Goal: Task Accomplishment & Management: Complete application form

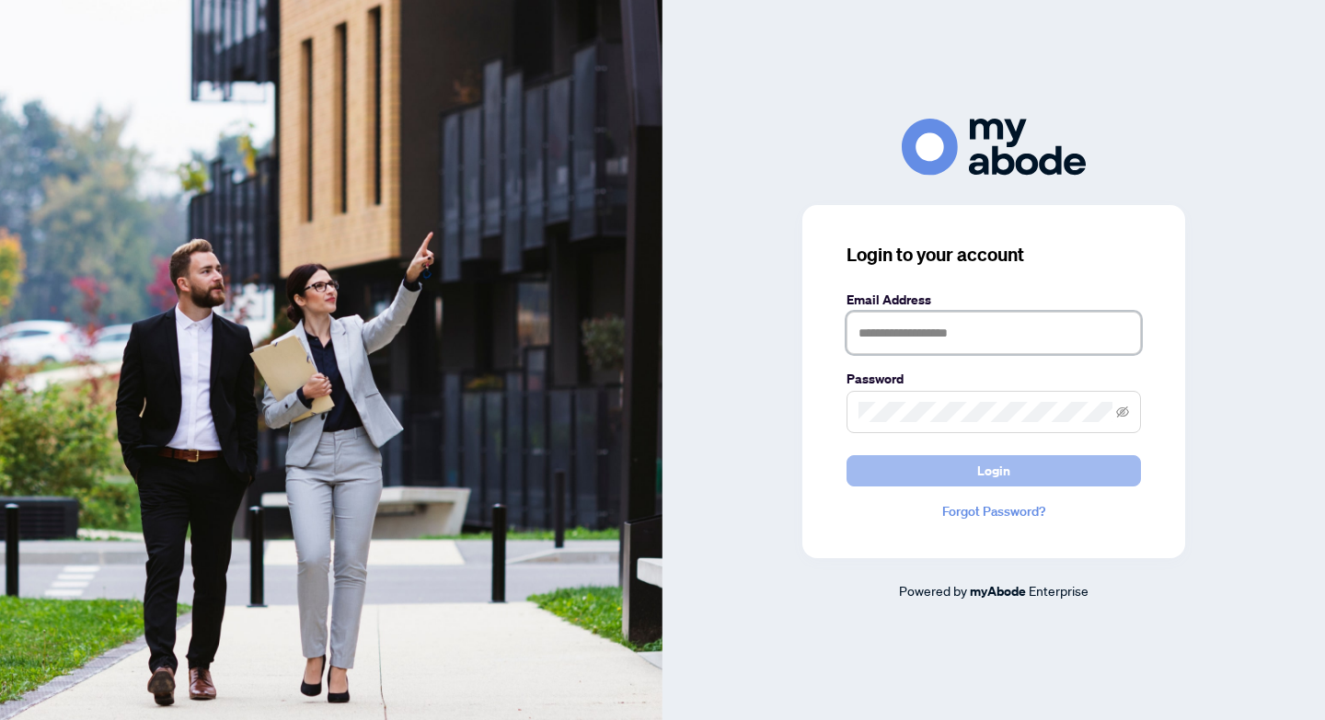
type input "**********"
click at [996, 475] on span "Login" at bounding box center [993, 470] width 33 height 29
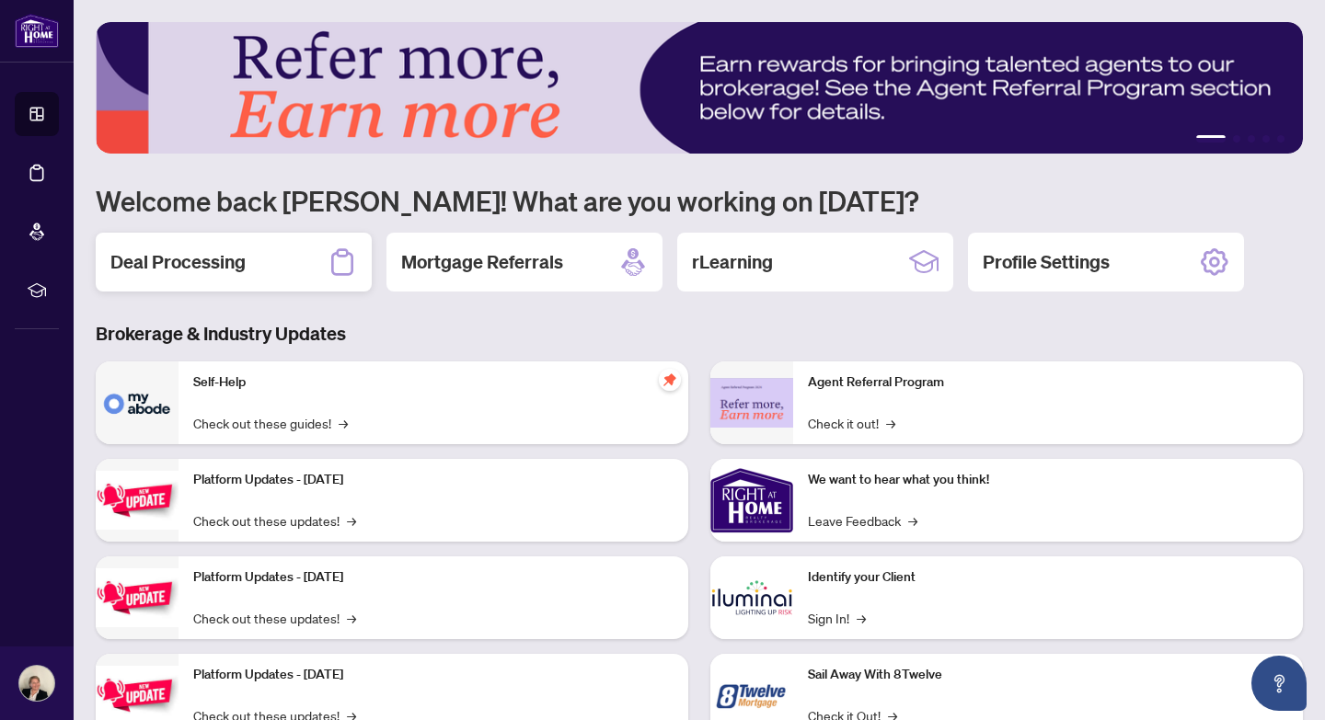
click at [231, 262] on h2 "Deal Processing" at bounding box center [177, 262] width 135 height 26
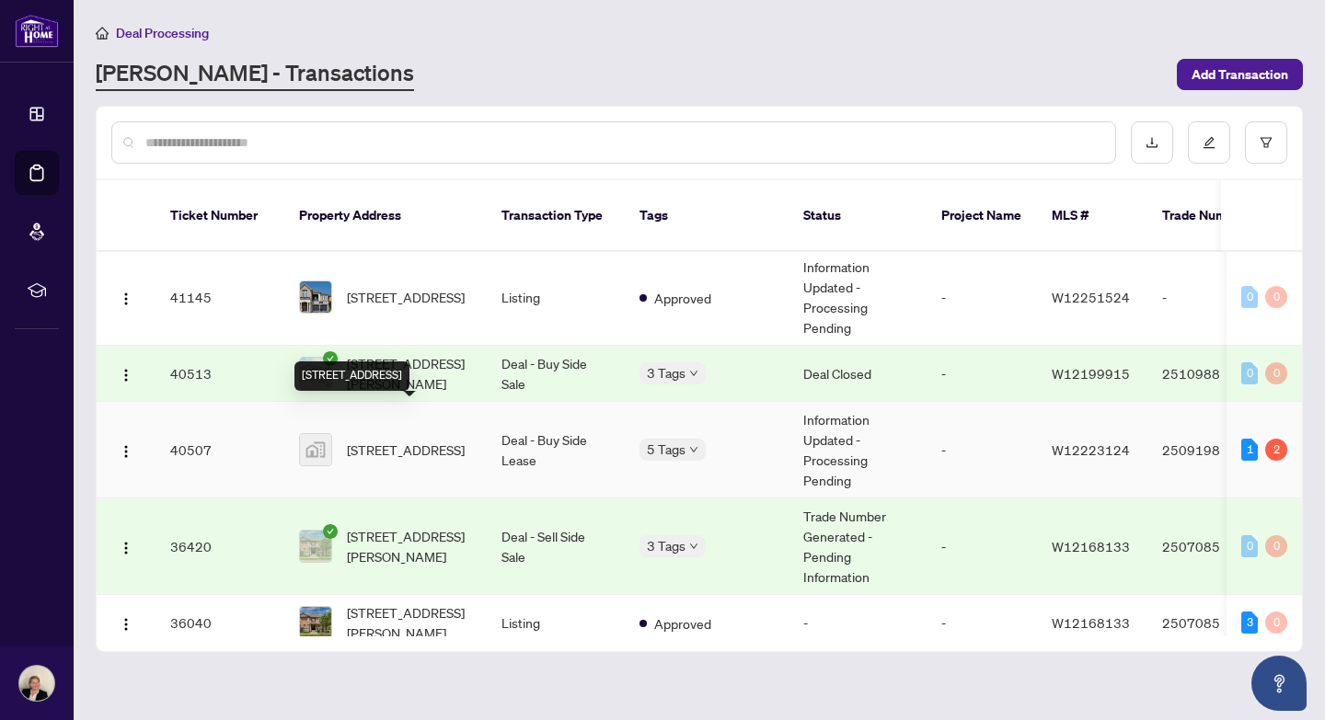
scroll to position [425, 0]
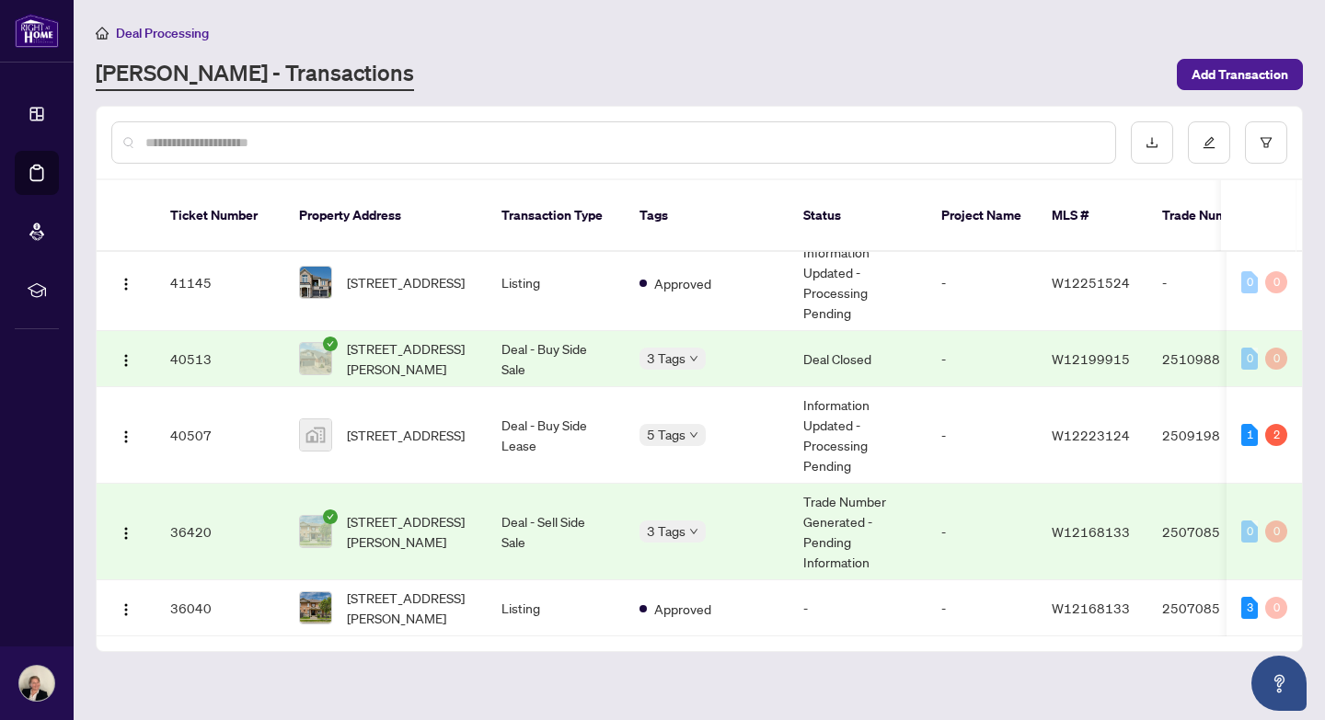
click at [807, 510] on td "Trade Number Generated - Pending Information" at bounding box center [857, 532] width 138 height 97
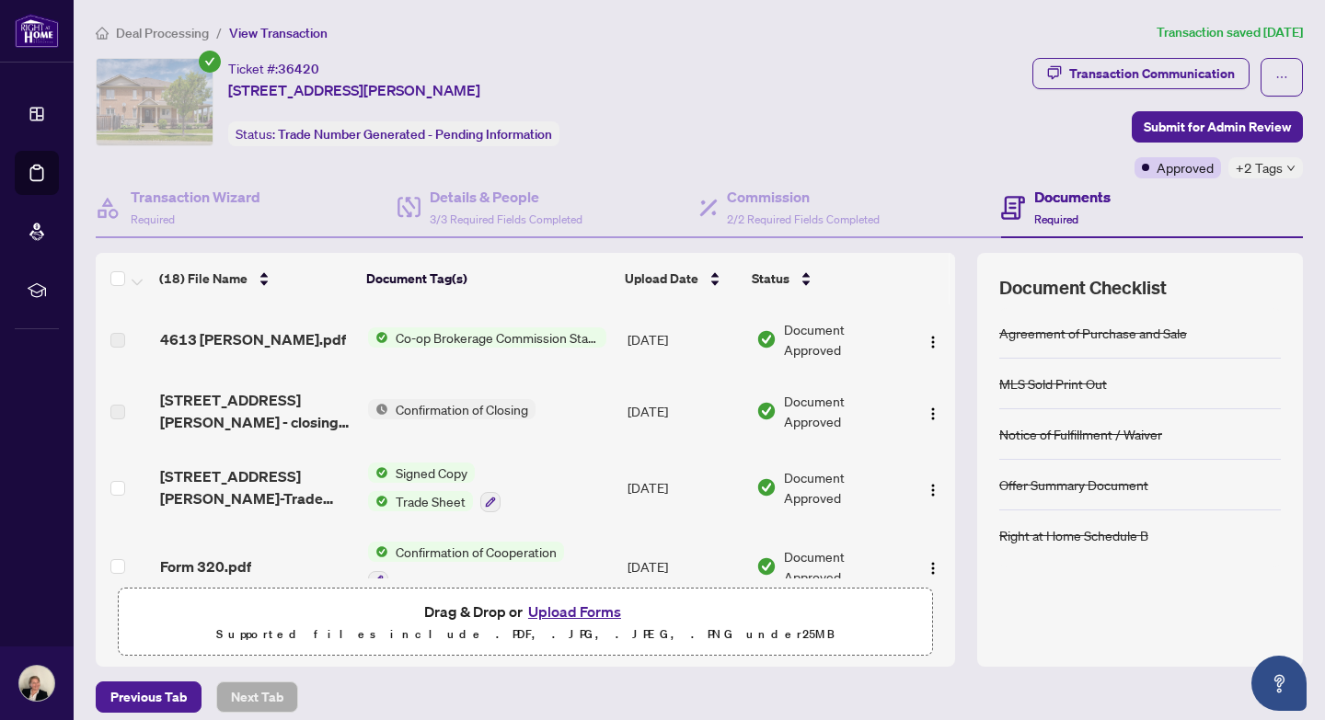
click at [464, 336] on span "Co-op Brokerage Commission Statement" at bounding box center [497, 337] width 218 height 20
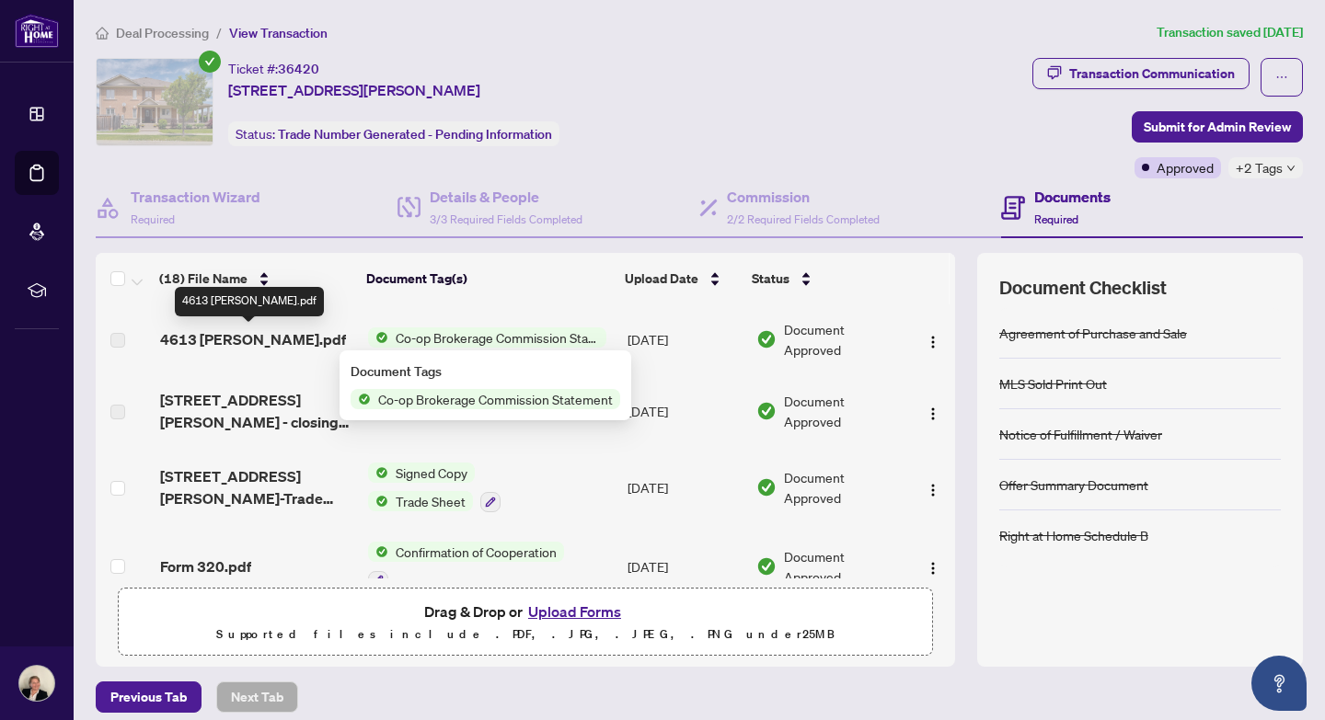
click at [213, 340] on span "4613 THOMAS ALTON.pdf" at bounding box center [253, 339] width 186 height 22
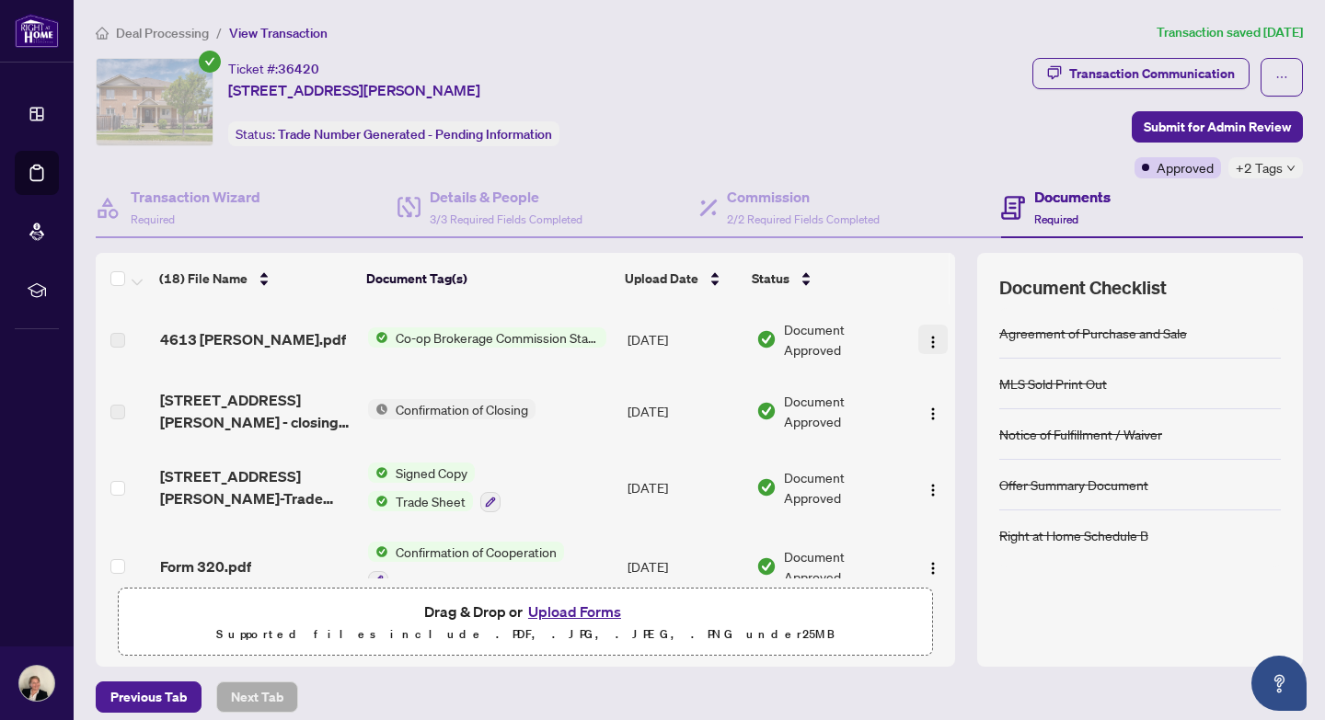
click at [926, 340] on img "button" at bounding box center [932, 342] width 15 height 15
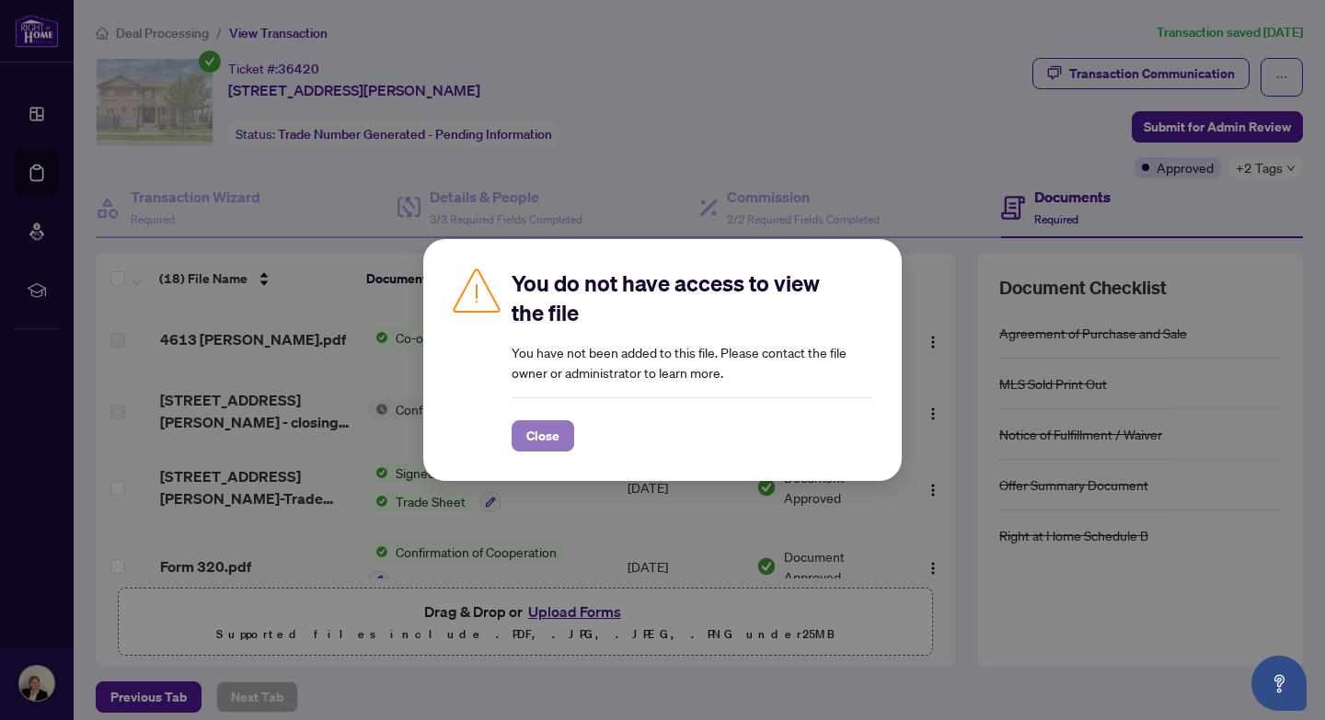
click at [550, 442] on span "Close" at bounding box center [542, 435] width 33 height 29
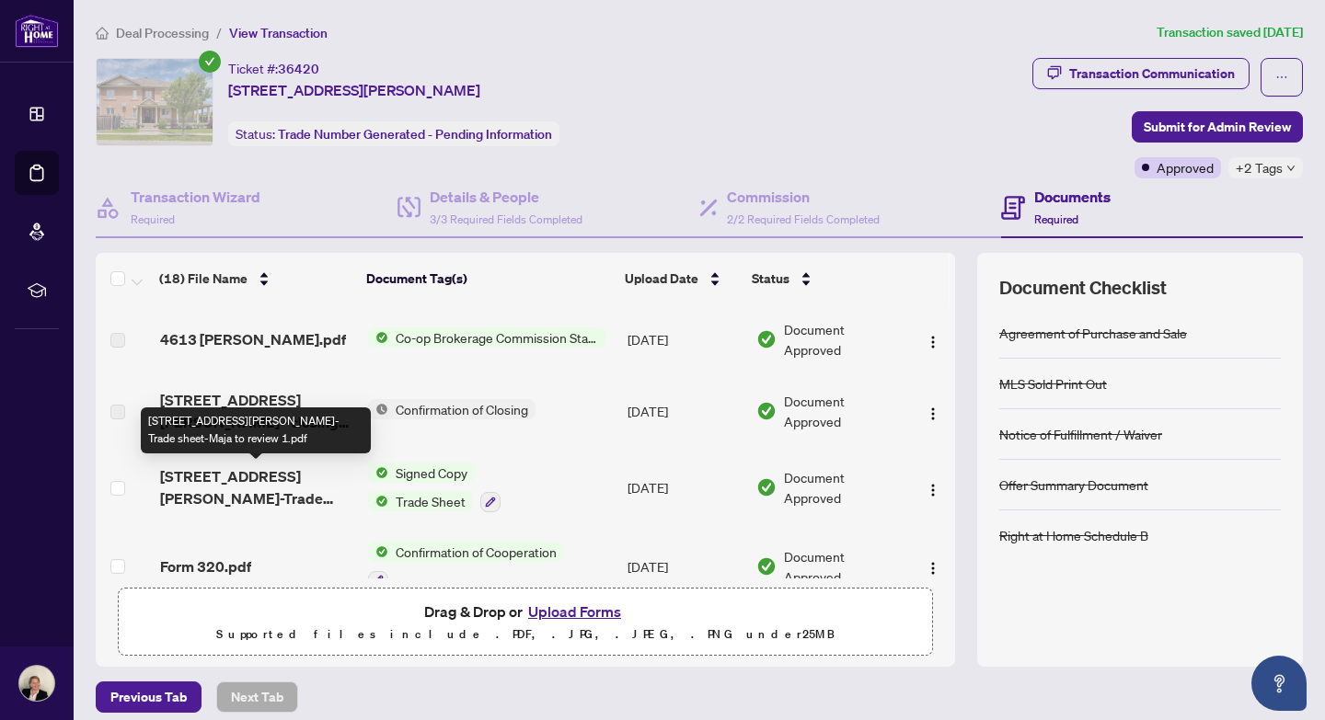
click at [219, 486] on span "4613 Thomas Alton Blvd-Trade sheet-Maja to review 1.pdf" at bounding box center [256, 487] width 193 height 44
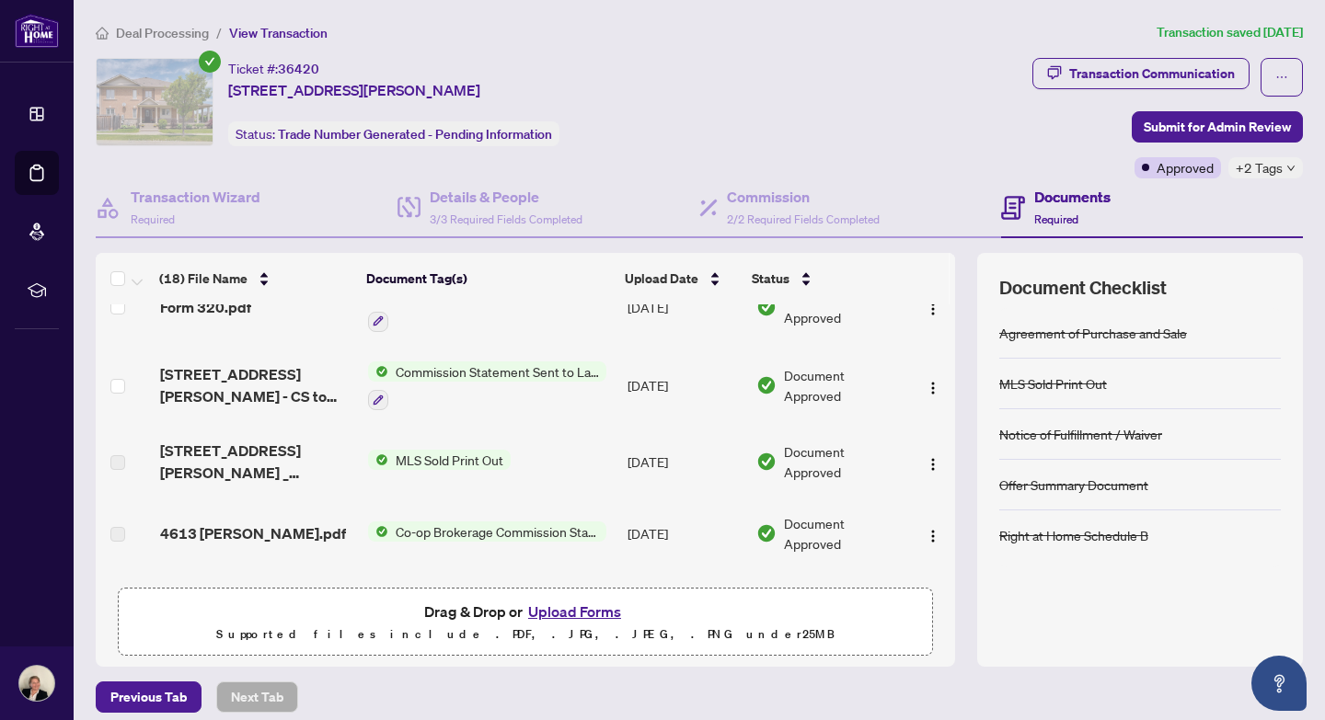
scroll to position [258, 0]
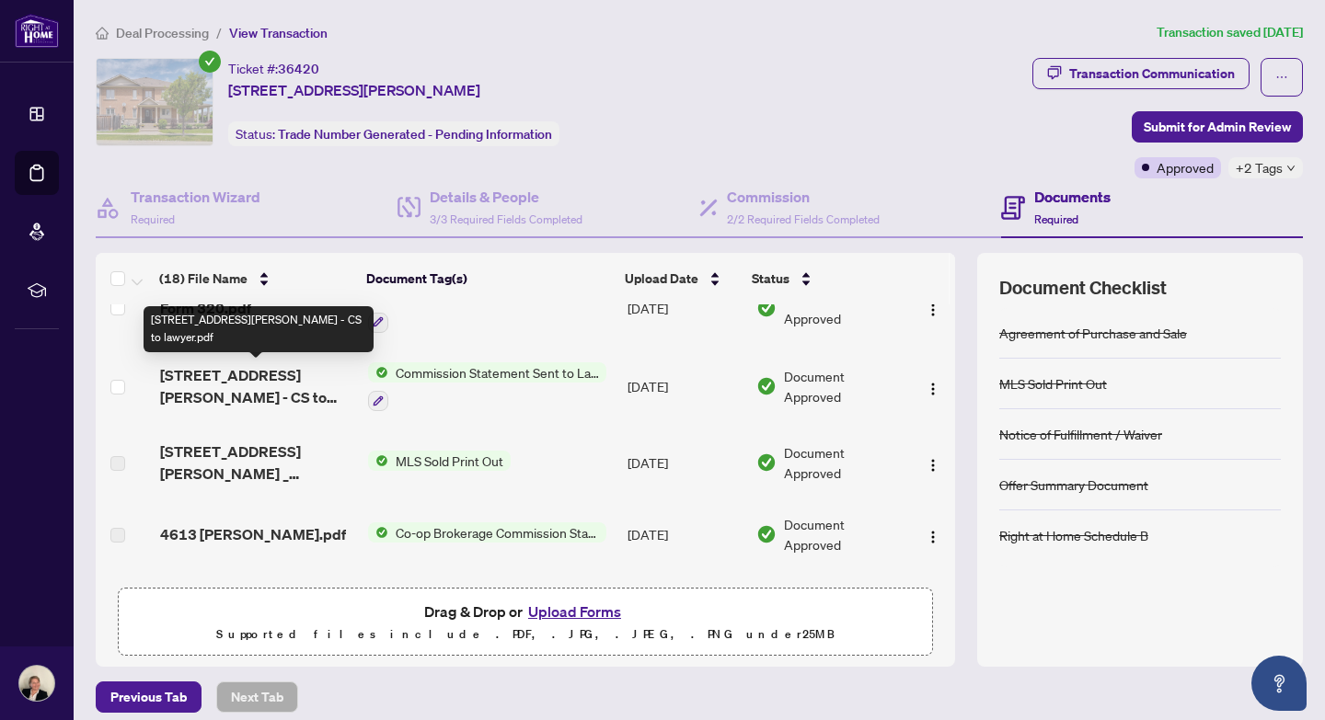
click at [237, 397] on span "4613 Thomas Alton Blvd - CS to lawyer.pdf" at bounding box center [256, 386] width 193 height 44
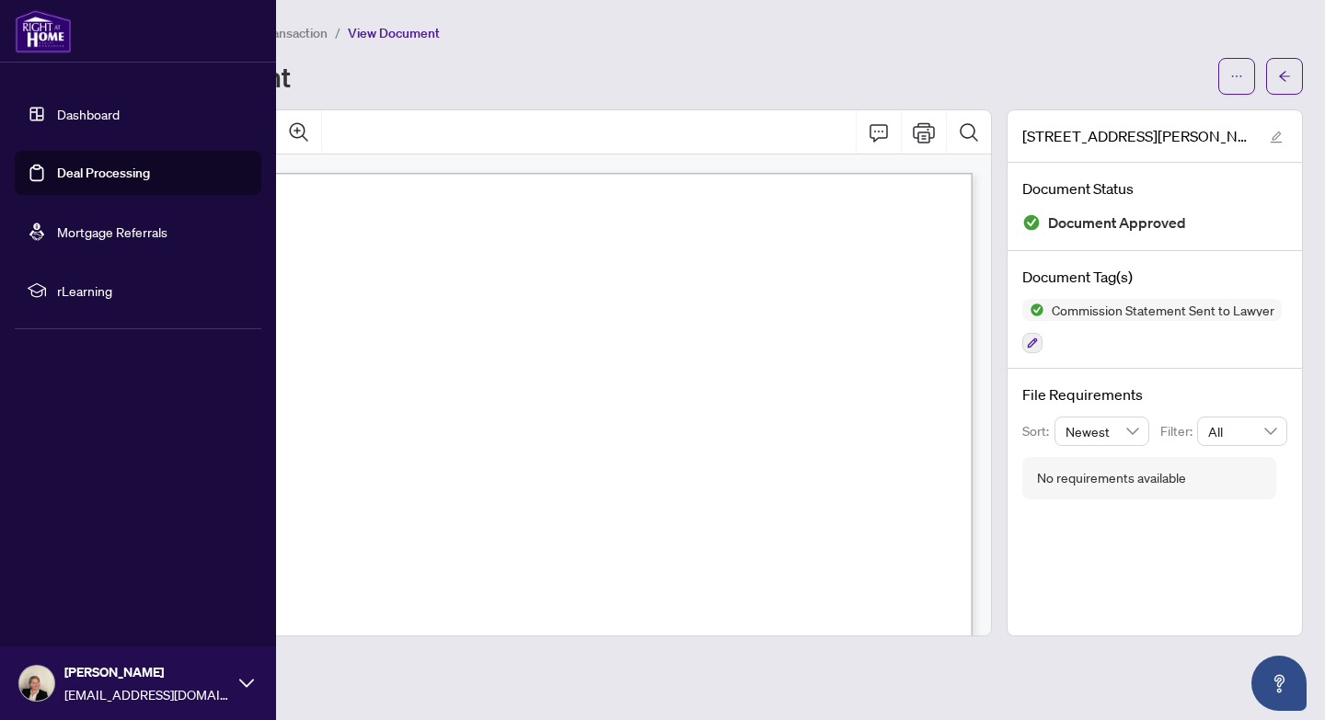
click at [57, 179] on link "Deal Processing" at bounding box center [103, 173] width 93 height 17
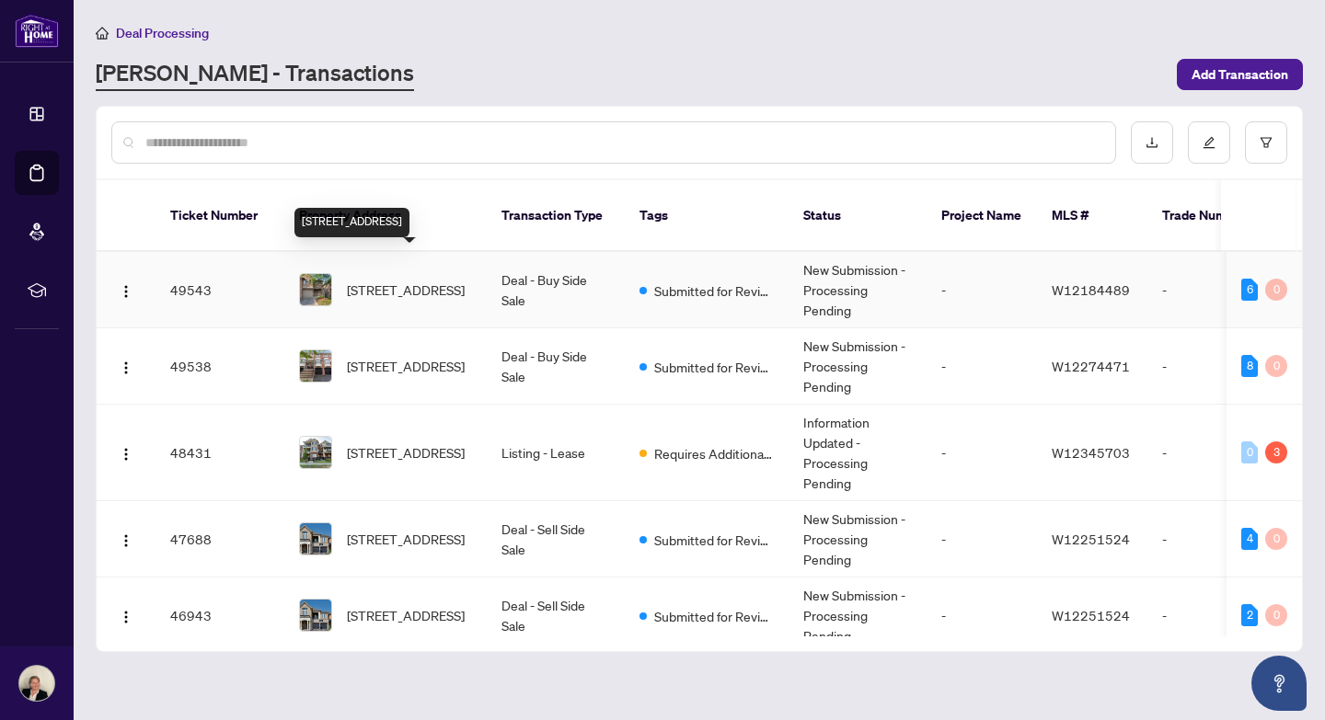
click at [418, 280] on span "17-1276 SILVAN FOREST Dr, Burlington, Ontario L7M 4V8, Canada" at bounding box center [406, 290] width 118 height 20
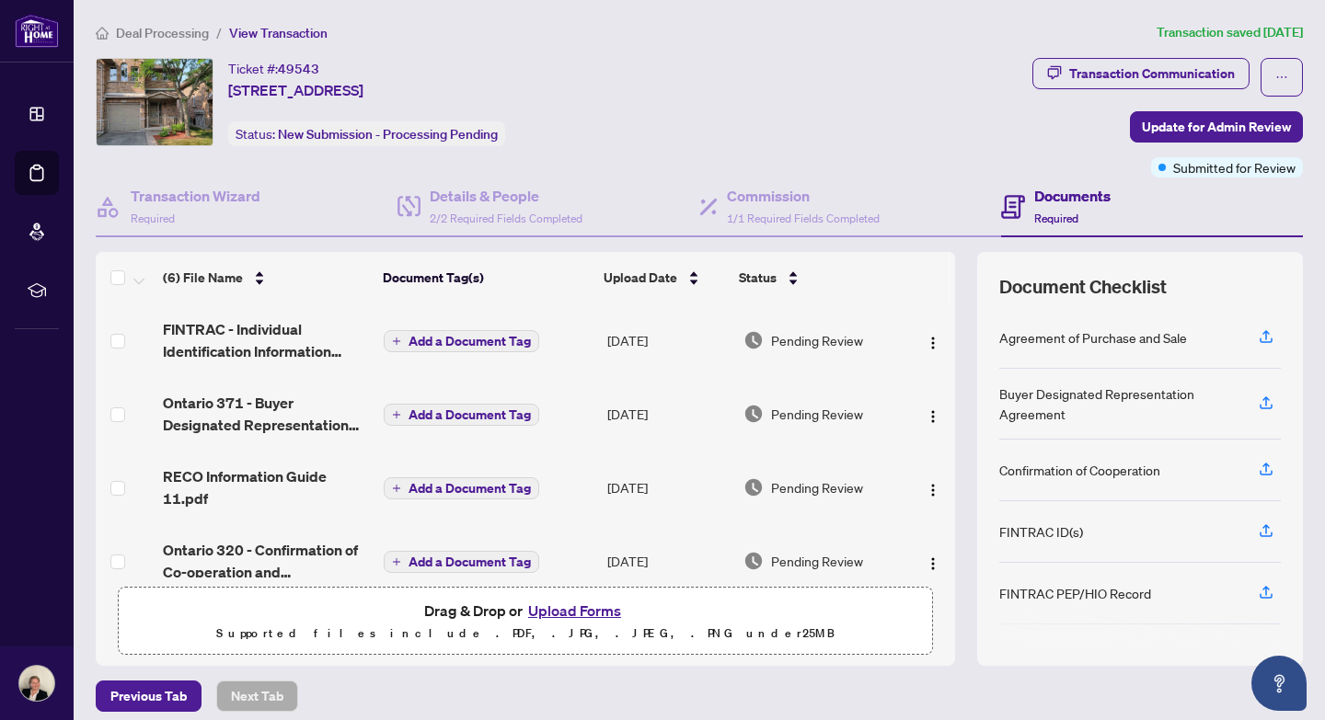
click at [585, 607] on button "Upload Forms" at bounding box center [574, 611] width 104 height 24
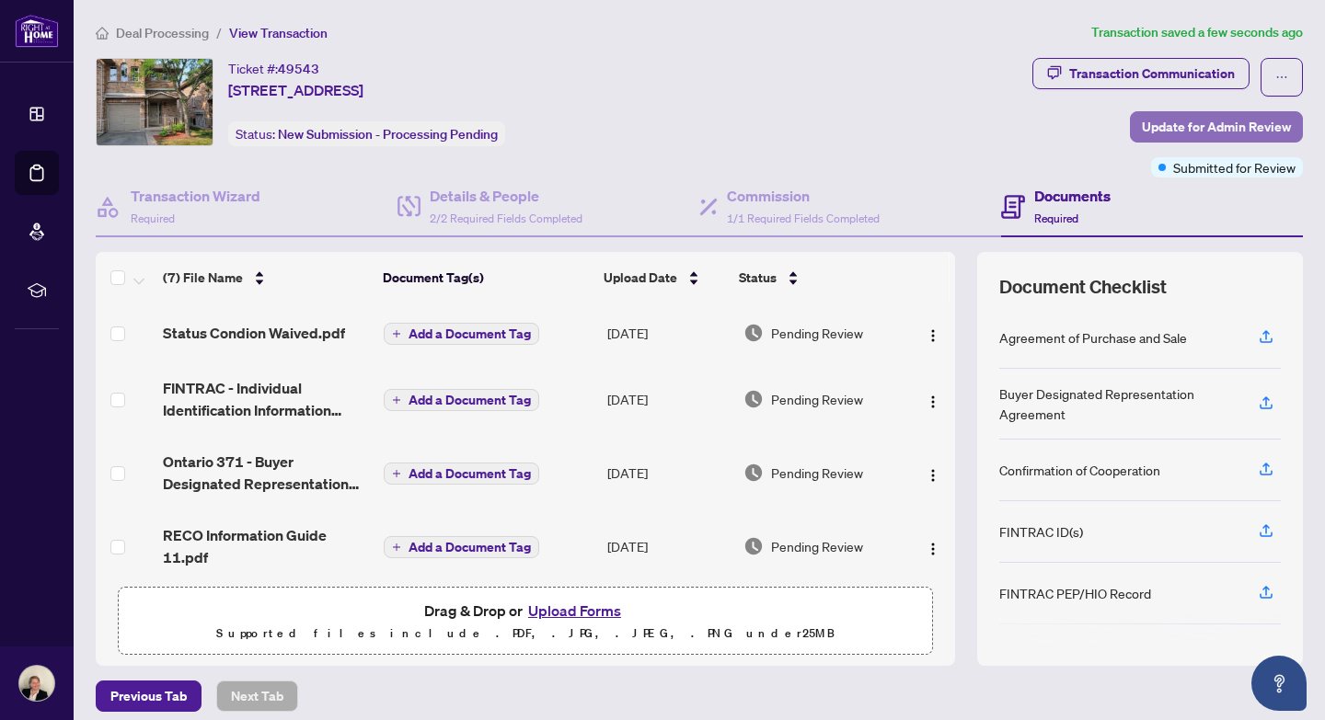
click at [1233, 127] on span "Update for Admin Review" at bounding box center [1215, 126] width 149 height 29
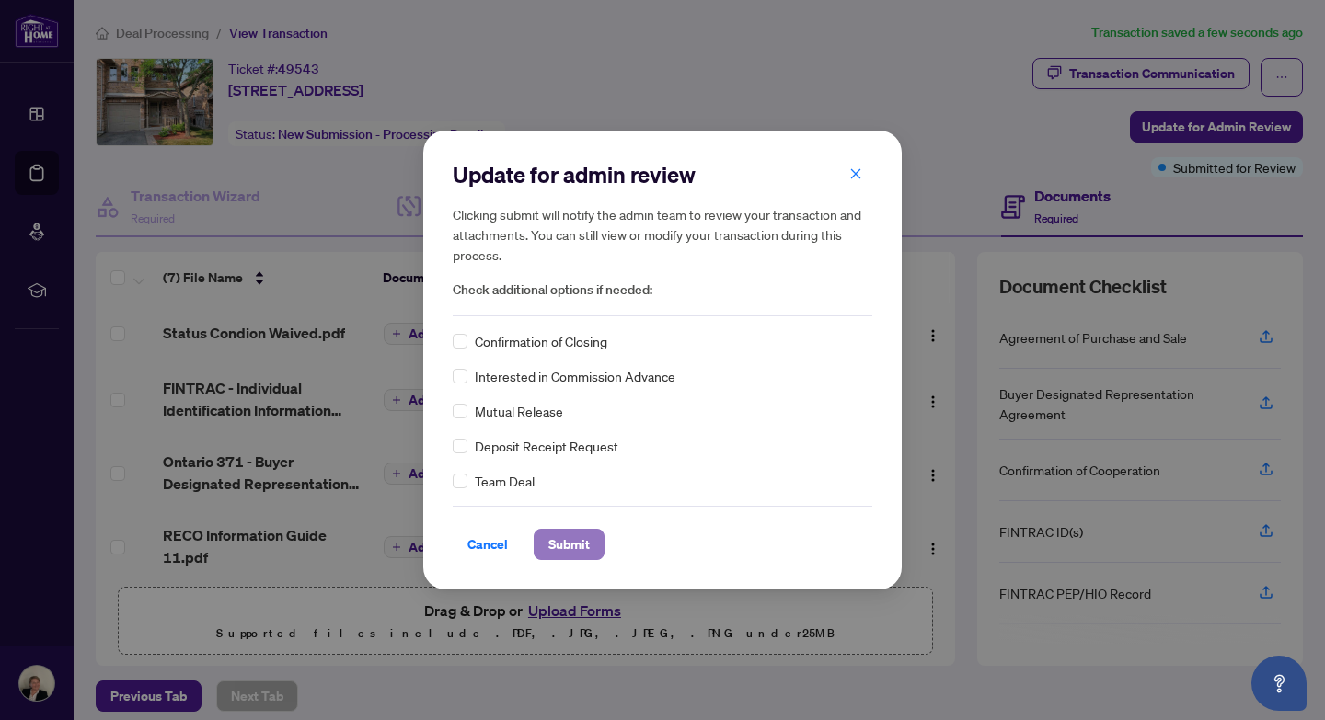
click at [570, 543] on span "Submit" at bounding box center [568, 544] width 41 height 29
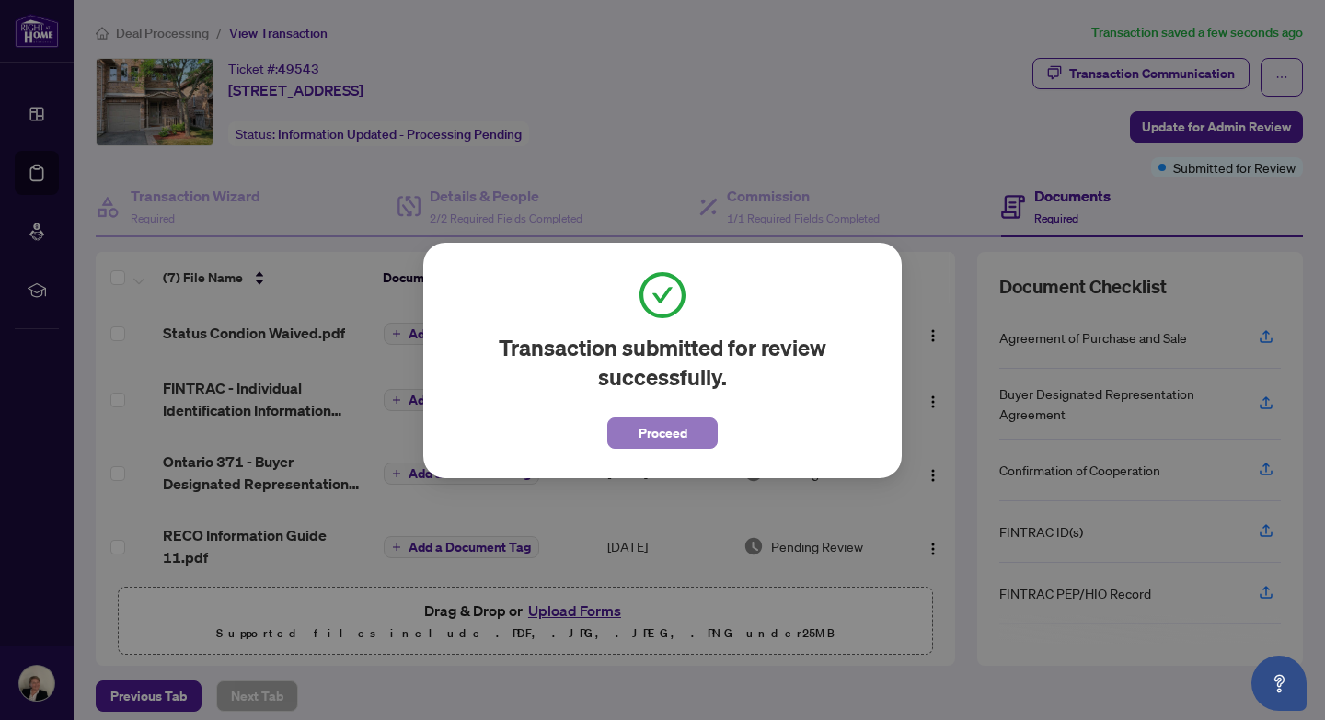
click at [671, 425] on span "Proceed" at bounding box center [662, 433] width 49 height 29
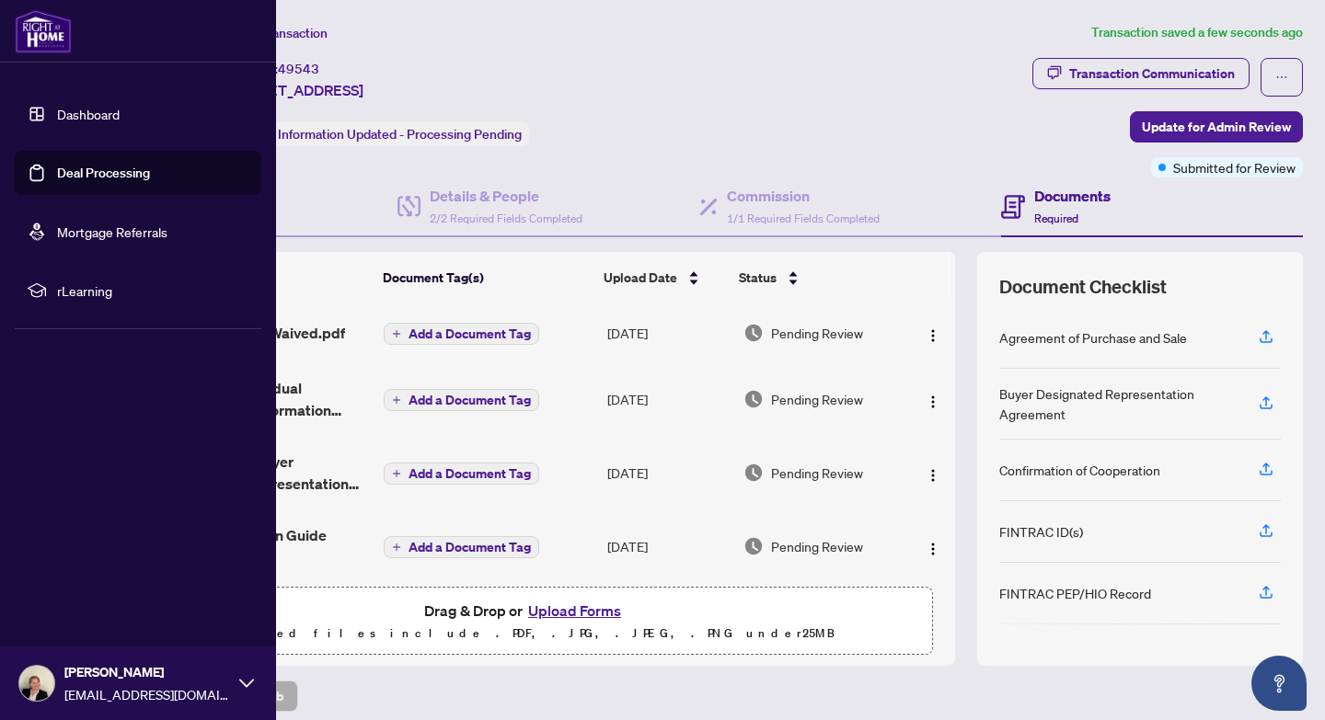
click at [72, 178] on link "Deal Processing" at bounding box center [103, 173] width 93 height 17
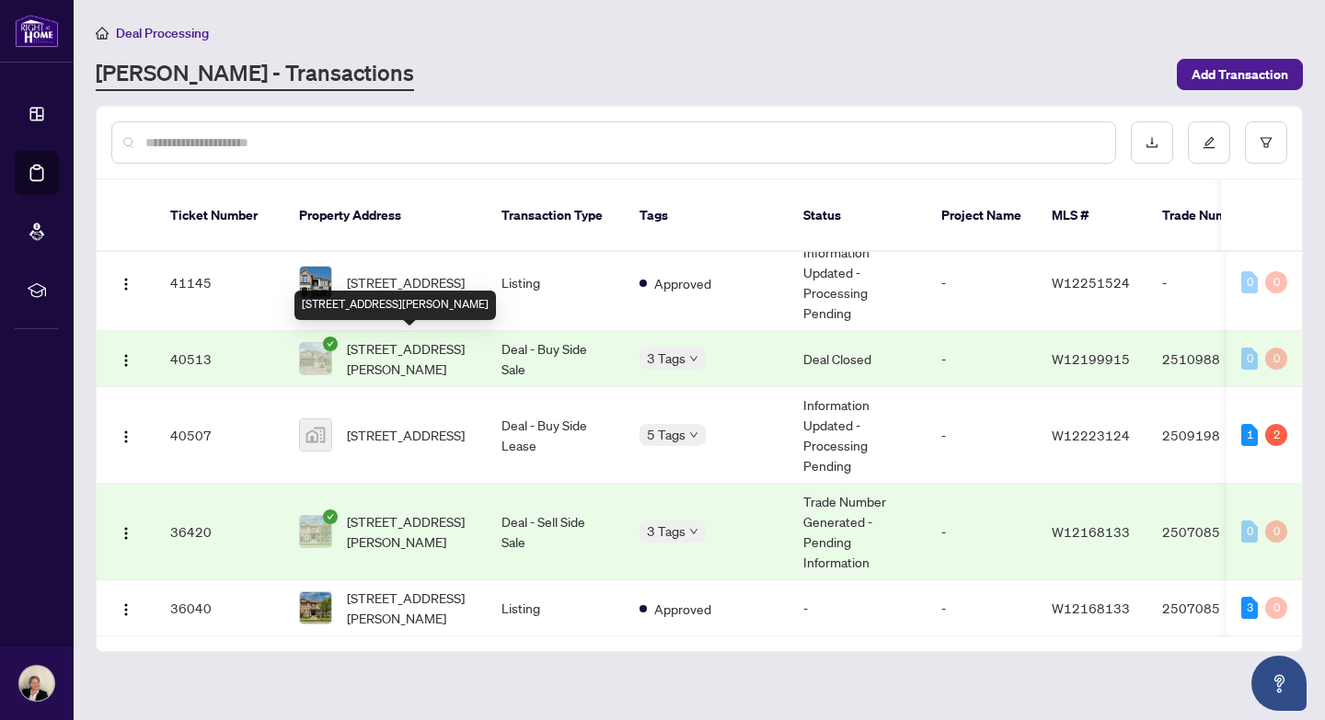
scroll to position [445, 0]
click at [331, 342] on div at bounding box center [315, 358] width 33 height 33
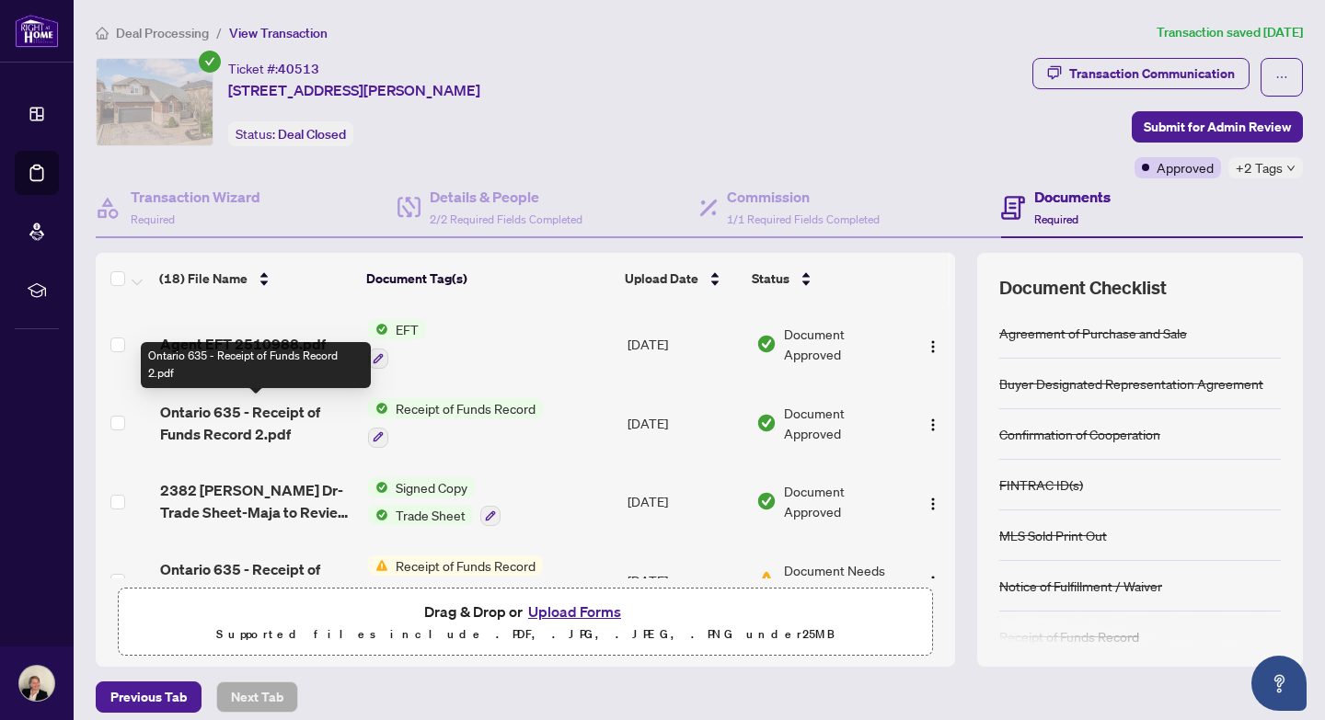
click at [210, 407] on span "Ontario 635 - Receipt of Funds Record 2.pdf" at bounding box center [256, 423] width 193 height 44
